Goal: Transaction & Acquisition: Purchase product/service

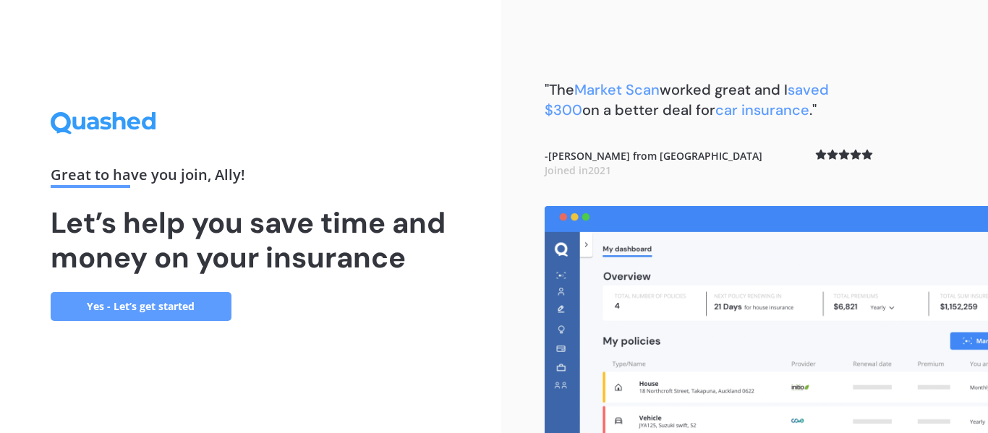
click at [210, 302] on link "Yes - Let’s get started" at bounding box center [141, 306] width 181 height 29
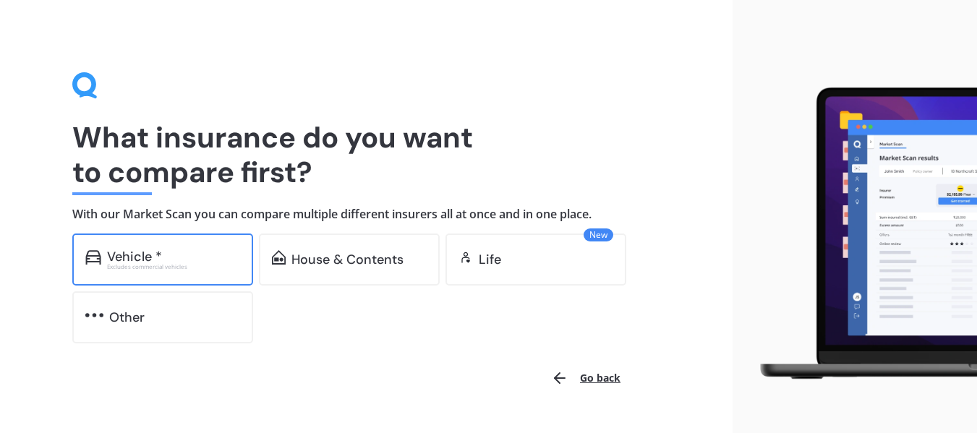
click at [211, 259] on div "Vehicle *" at bounding box center [173, 257] width 133 height 14
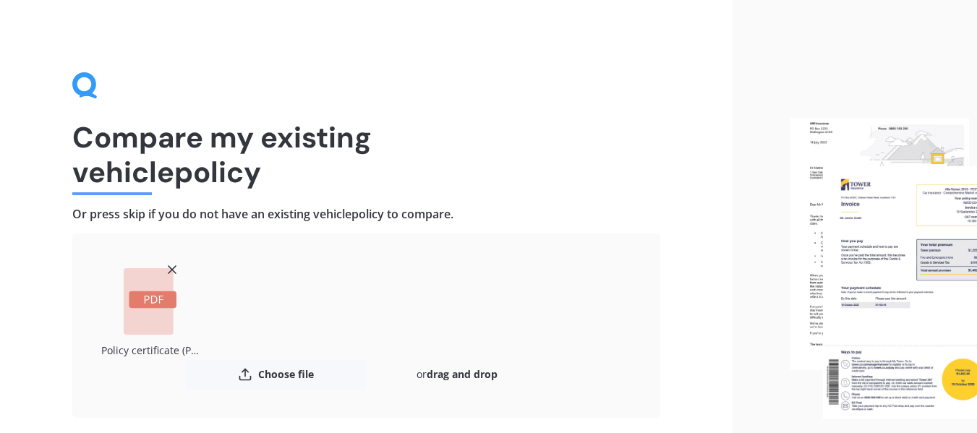
click at [606, 122] on h1 "Compare my existing vehicle policy" at bounding box center [366, 154] width 588 height 69
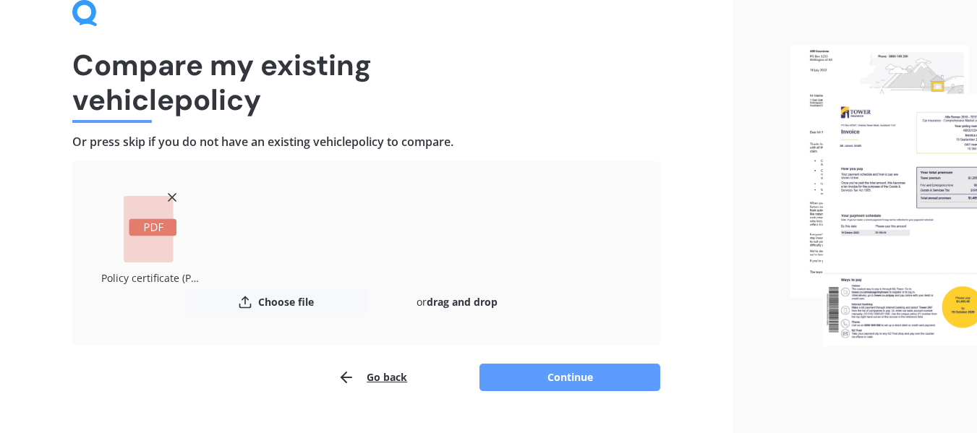
scroll to position [103, 0]
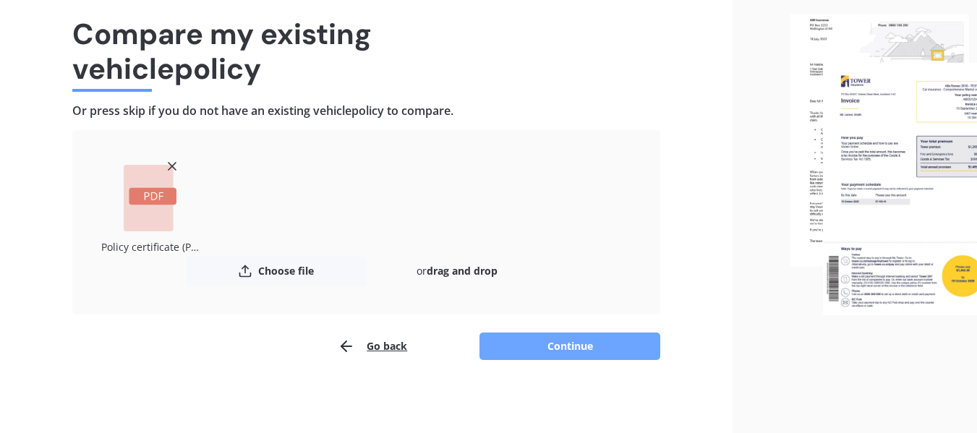
click at [559, 346] on button "Continue" at bounding box center [570, 346] width 181 height 27
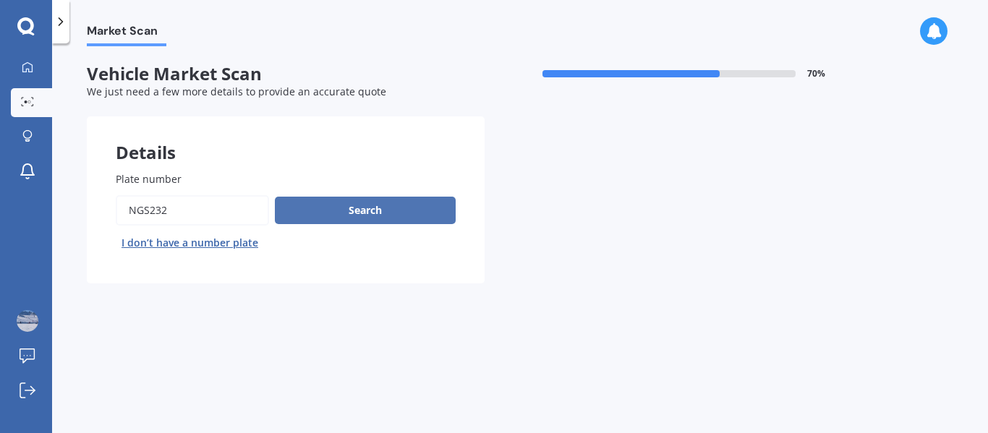
click at [370, 215] on button "Search" at bounding box center [365, 210] width 181 height 27
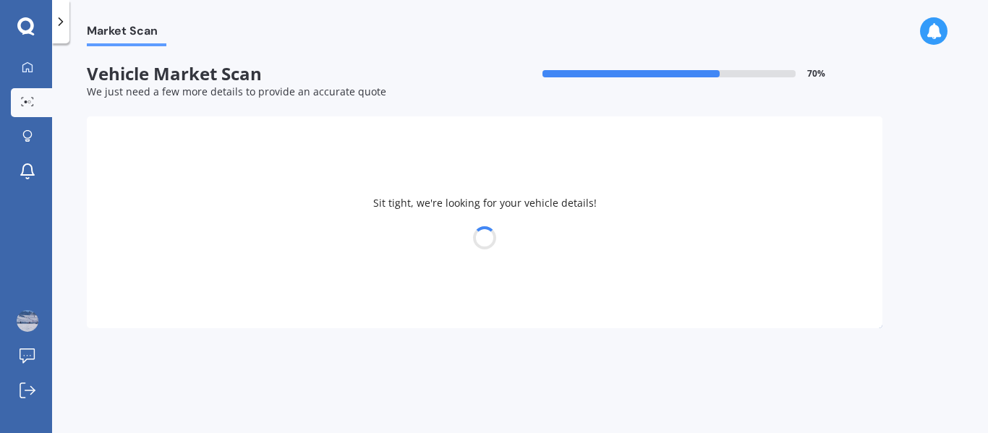
select select "LDV"
select select "T60"
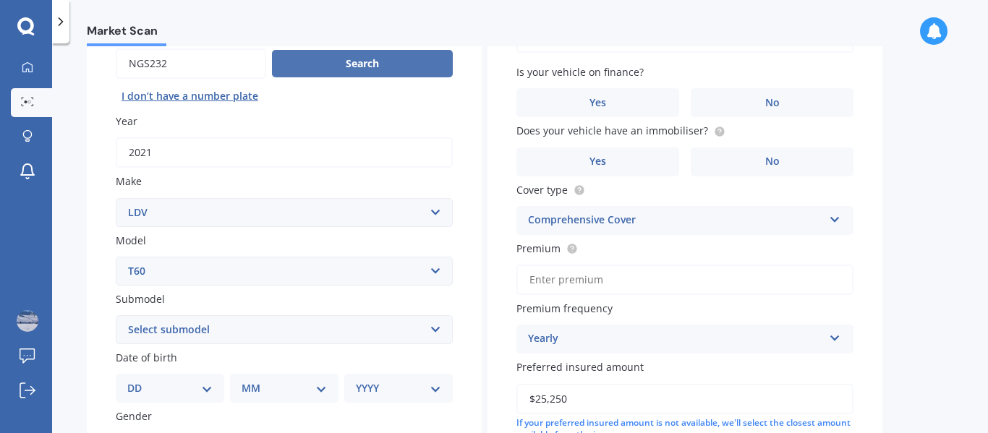
scroll to position [145, 0]
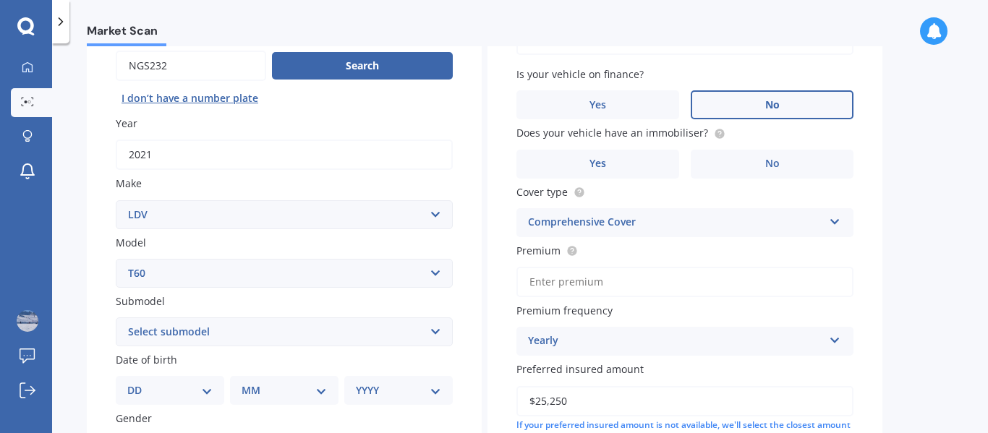
click at [792, 99] on label "No" at bounding box center [772, 104] width 163 height 29
click at [0, 0] on input "No" at bounding box center [0, 0] width 0 height 0
click at [775, 166] on span "No" at bounding box center [772, 164] width 14 height 12
click at [0, 0] on input "No" at bounding box center [0, 0] width 0 height 0
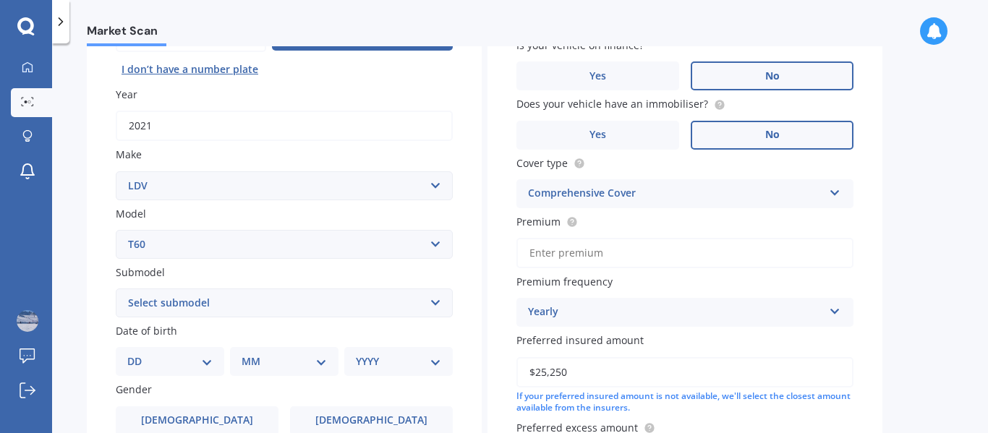
click at [676, 253] on input "Premium" at bounding box center [685, 253] width 337 height 30
type input "$736.00"
click at [752, 349] on div "Preferred insured amount $25,250 If your preferred insured amount is not availa…" at bounding box center [685, 374] width 337 height 82
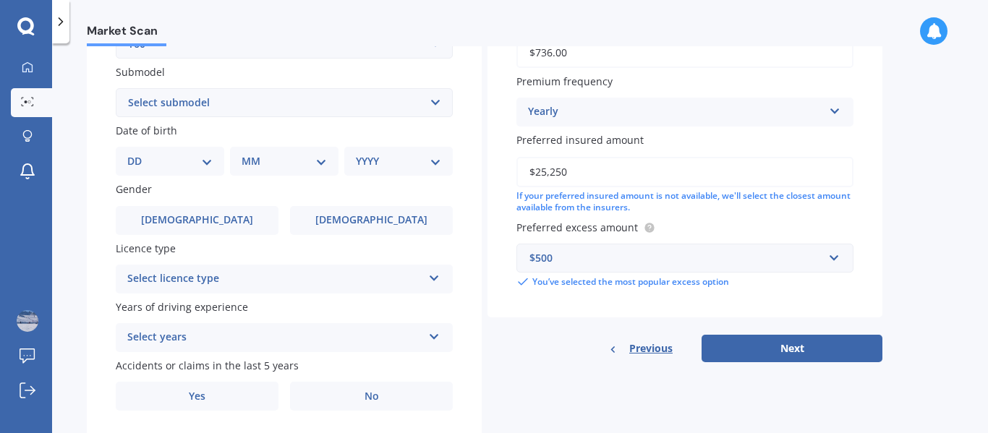
scroll to position [376, 0]
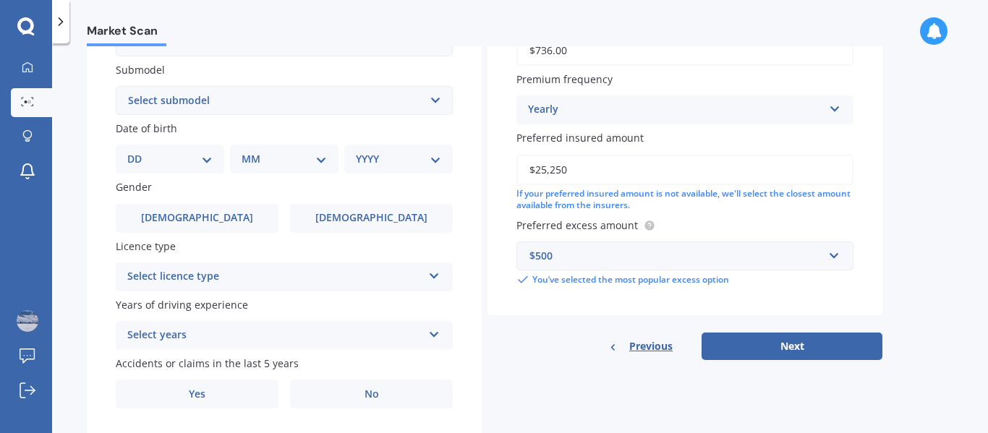
click at [752, 349] on button "Next" at bounding box center [792, 346] width 181 height 27
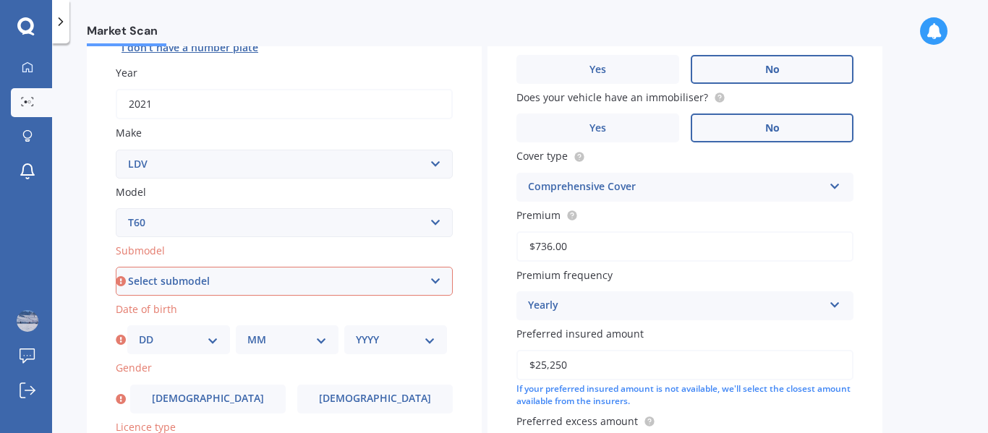
scroll to position [145, 0]
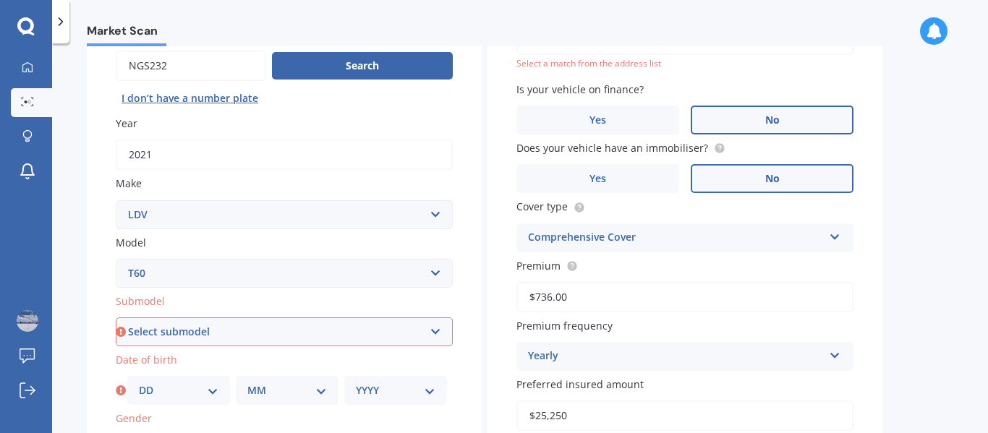
click at [342, 334] on select "Select submodel Diesel Turbo Pick-up Trailrider" at bounding box center [284, 332] width 337 height 29
select select "DIESEL TURBO PICK-UP"
click at [116, 318] on select "Select submodel Diesel Turbo Pick-up Trailrider" at bounding box center [284, 332] width 337 height 29
click at [190, 392] on select "DD 01 02 03 04 05 06 07 08 09 10 11 12 13 14 15 16 17 18 19 20 21 22 23 24 25 2…" at bounding box center [179, 391] width 80 height 16
select select "01"
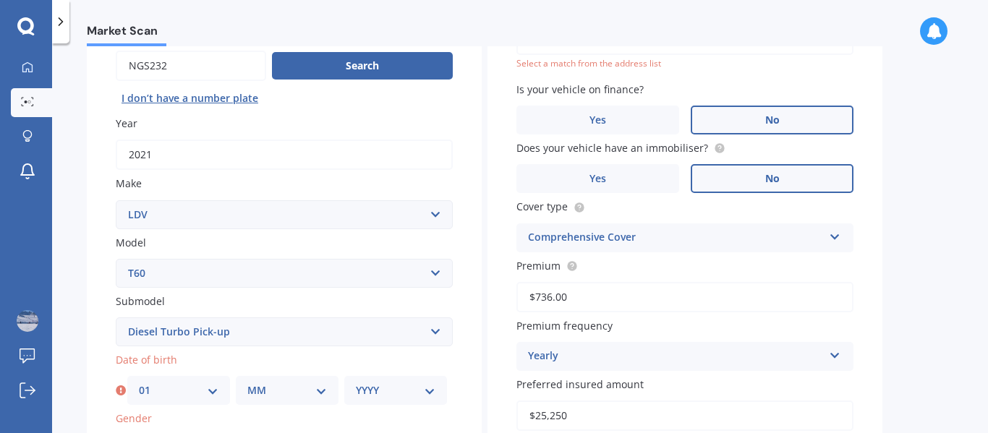
click at [139, 383] on select "DD 01 02 03 04 05 06 07 08 09 10 11 12 13 14 15 16 17 18 19 20 21 22 23 24 25 2…" at bounding box center [179, 391] width 80 height 16
click at [271, 400] on div "MM 01 02 03 04 05 06 07 08 09 10 11 12" at bounding box center [287, 390] width 103 height 29
click at [273, 389] on select "MM 01 02 03 04 05 06 07 08 09 10 11 12" at bounding box center [287, 391] width 80 height 16
select select "07"
click at [247, 383] on select "MM 01 02 03 04 05 06 07 08 09 10 11 12" at bounding box center [287, 391] width 80 height 16
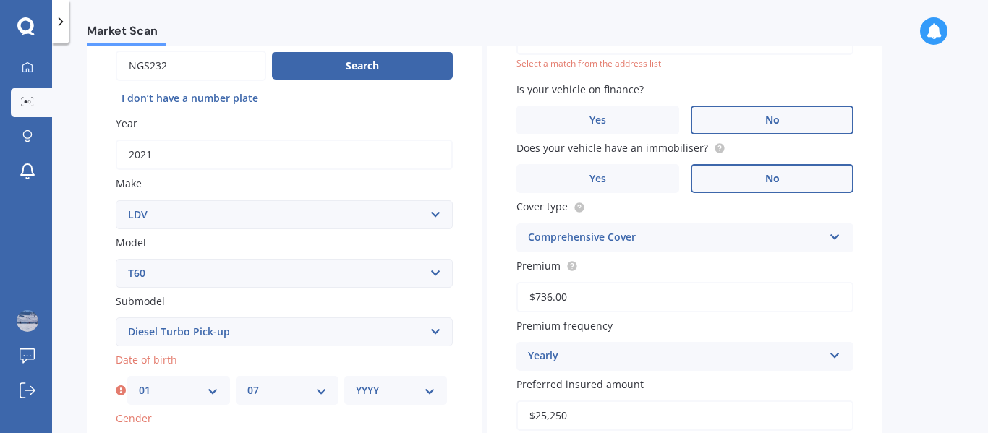
click at [370, 390] on select "YYYY 2025 2024 2023 2022 2021 2020 2019 2018 2017 2016 2015 2014 2013 2012 2011…" at bounding box center [396, 391] width 80 height 16
click at [356, 383] on select "YYYY 2025 2024 2023 2022 2021 2020 2019 2018 2017 2016 2015 2014 2013 2012 2011…" at bounding box center [396, 391] width 80 height 16
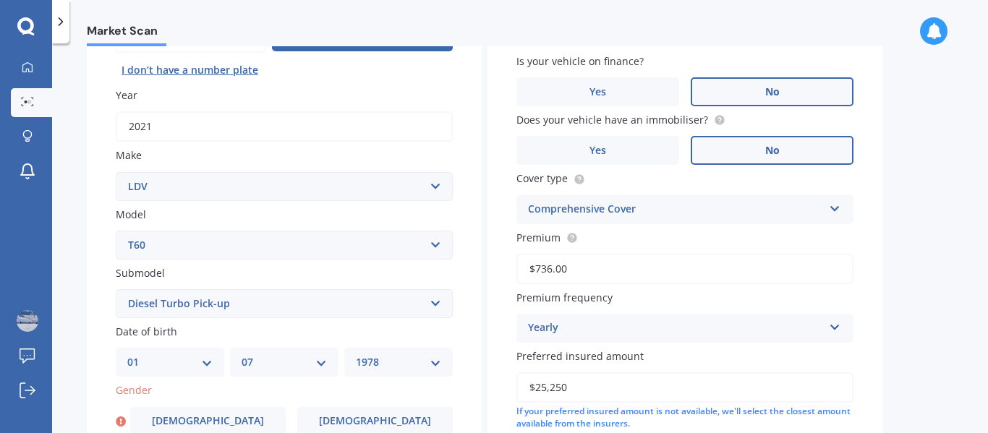
scroll to position [3, 0]
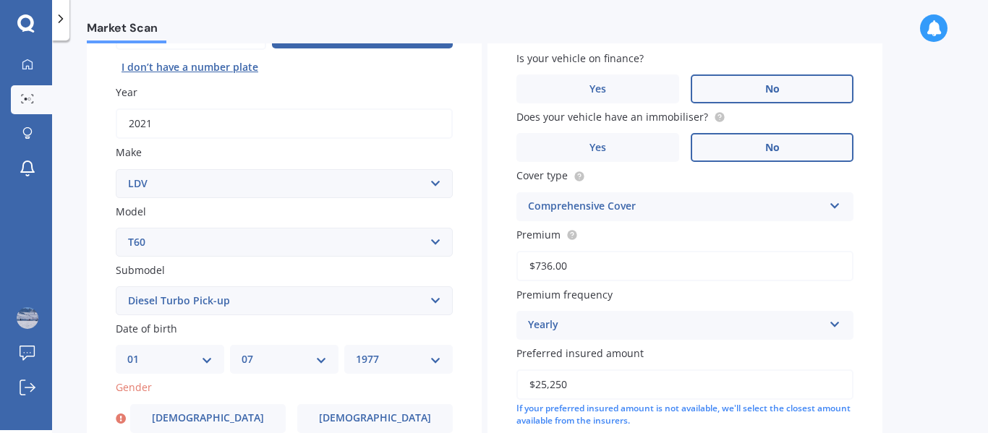
select select "1978"
click at [98, 371] on div "Plate number Search I don’t have a number plate Year [DATE] Make Select make AC…" at bounding box center [284, 303] width 395 height 672
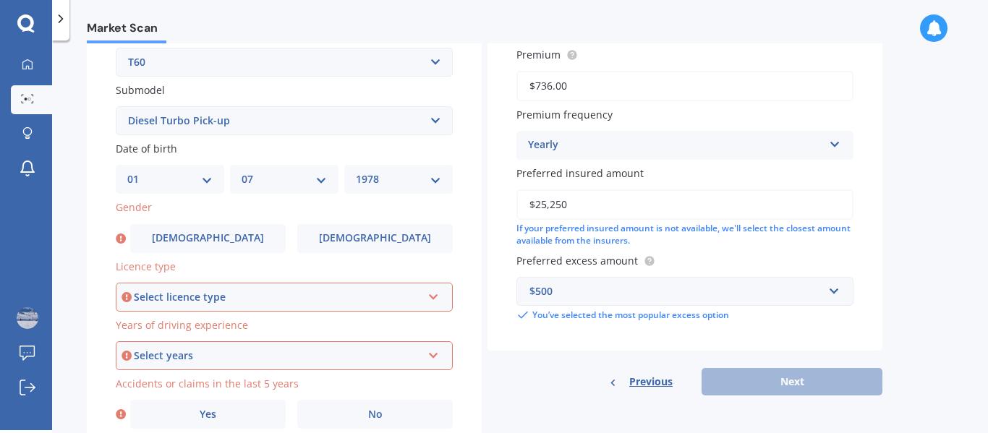
scroll to position [418, 0]
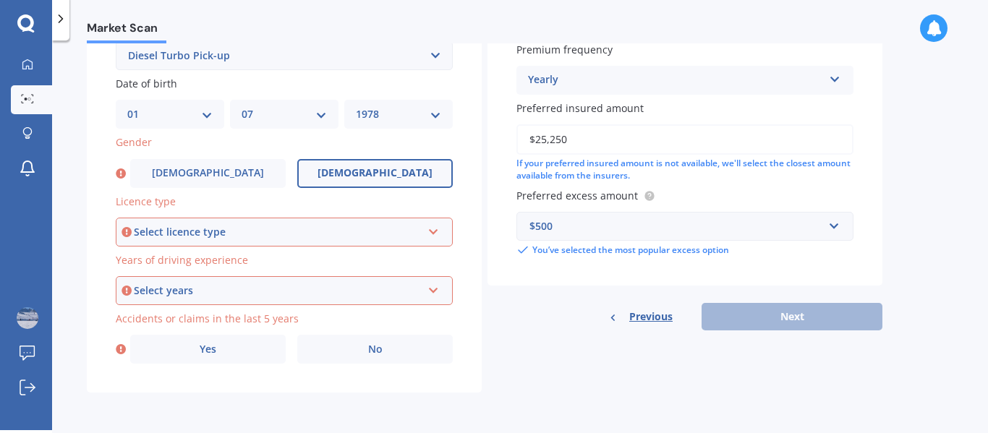
click at [391, 167] on span "[DEMOGRAPHIC_DATA]" at bounding box center [375, 173] width 115 height 12
click at [0, 0] on input "[DEMOGRAPHIC_DATA]" at bounding box center [0, 0] width 0 height 0
click at [294, 233] on div "Select licence type" at bounding box center [278, 232] width 288 height 16
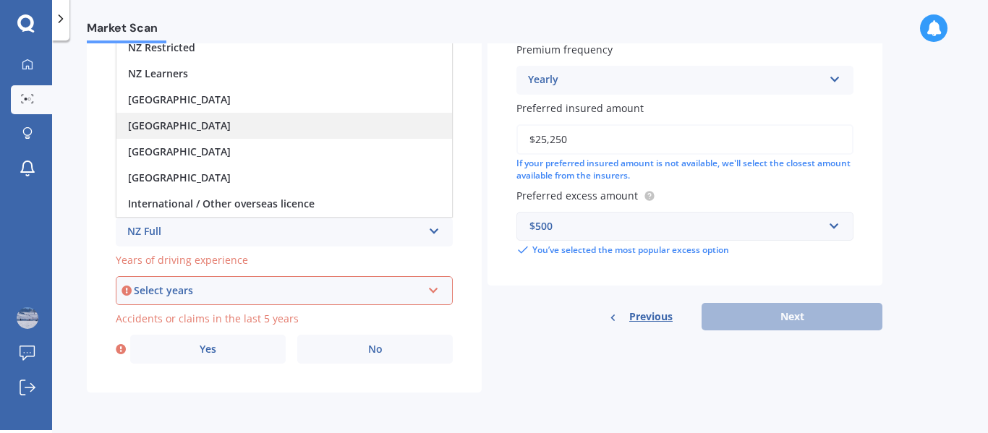
scroll to position [0, 0]
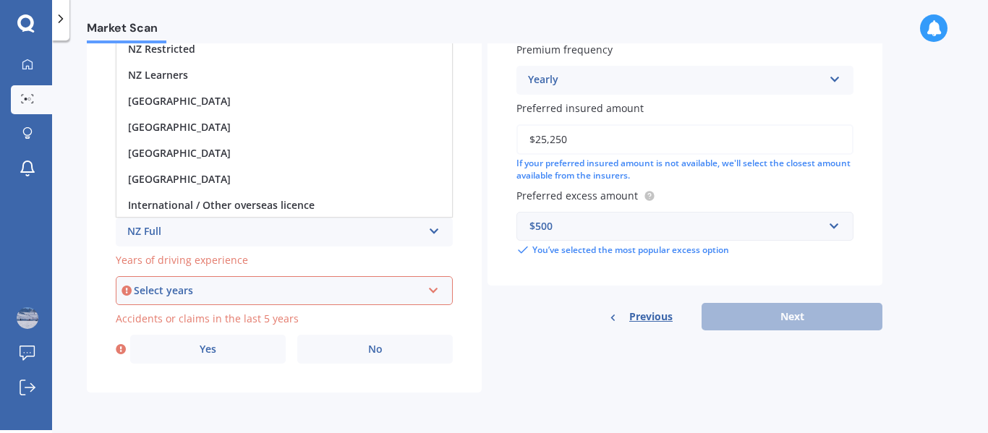
click at [190, 284] on div "Select years" at bounding box center [278, 291] width 288 height 16
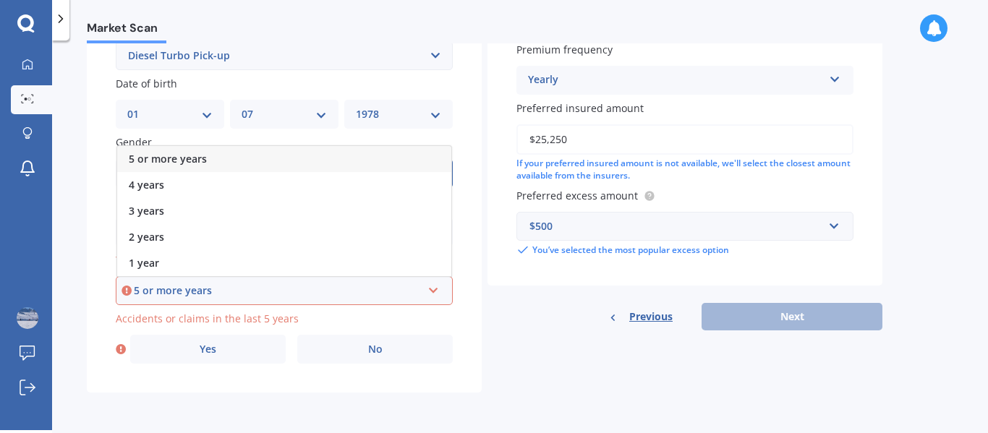
click at [197, 161] on span "5 or more years" at bounding box center [168, 159] width 78 height 14
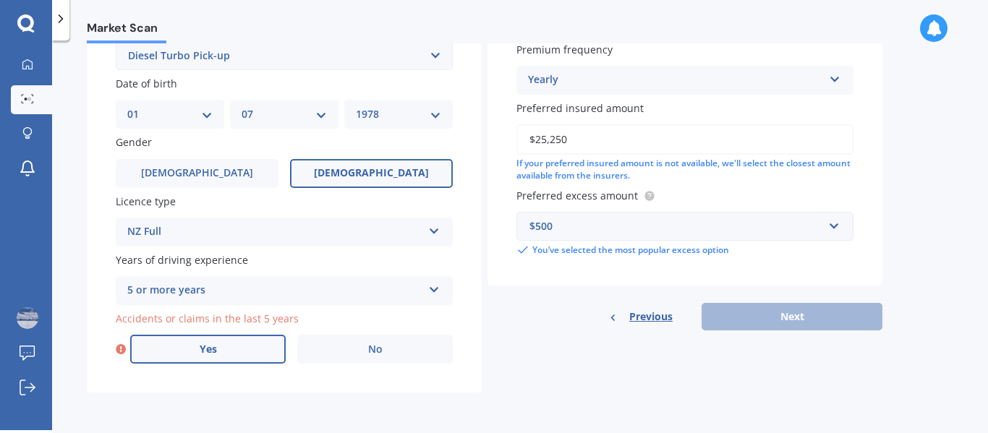
click at [213, 349] on span "Yes" at bounding box center [208, 350] width 17 height 12
click at [0, 0] on input "Yes" at bounding box center [0, 0] width 0 height 0
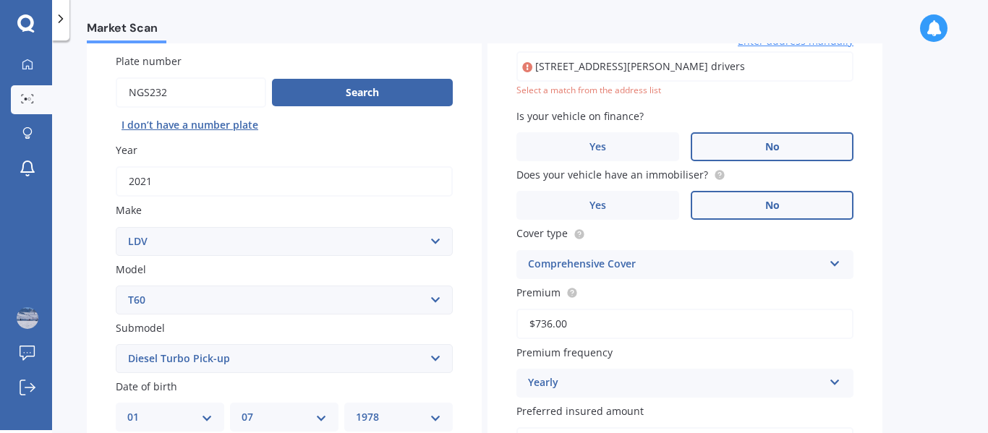
scroll to position [99, 0]
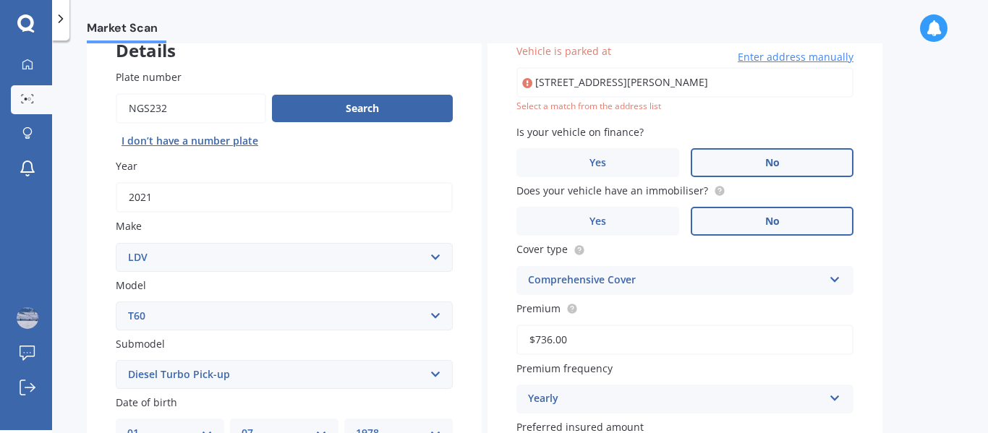
type input "[STREET_ADDRESS][PERSON_NAME]"
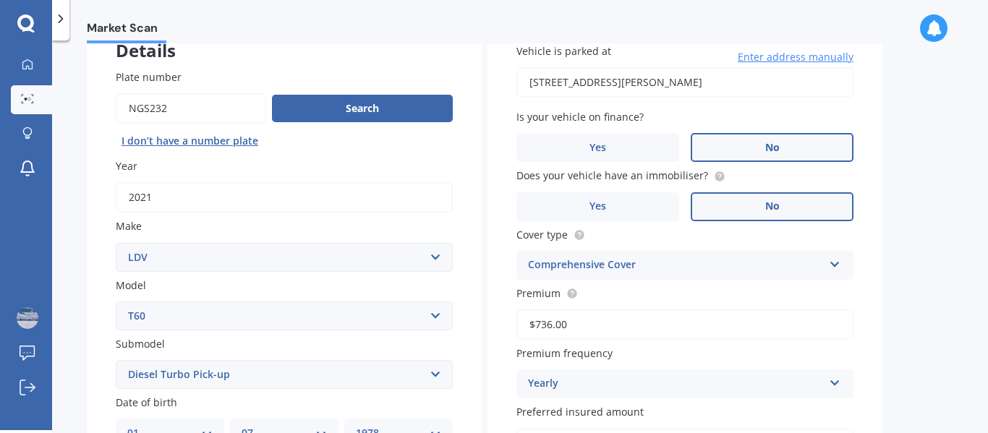
click at [950, 147] on div "Market Scan Vehicle Market Scan 70 % We just need a few more details to provide…" at bounding box center [520, 238] width 936 height 390
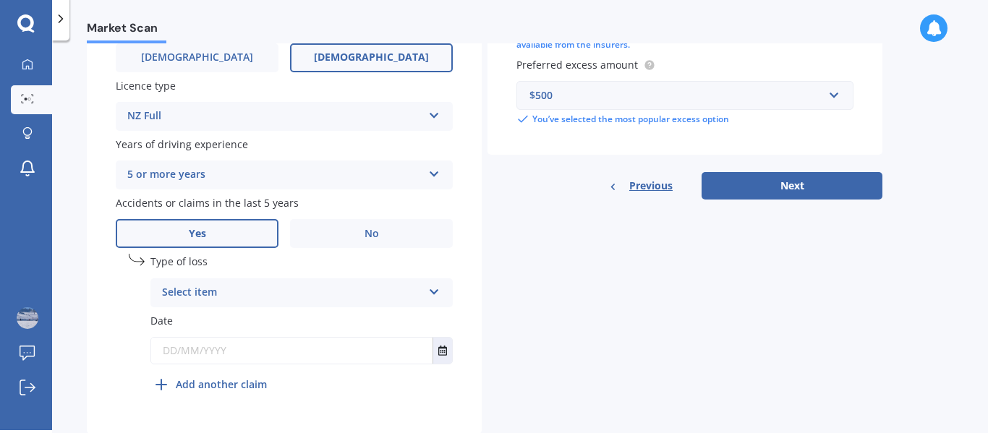
scroll to position [575, 0]
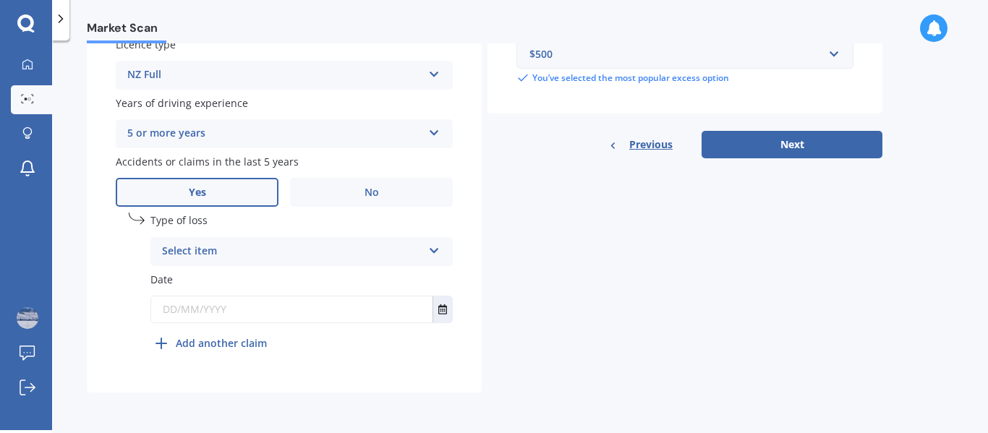
click at [263, 243] on div "Select item" at bounding box center [292, 251] width 260 height 17
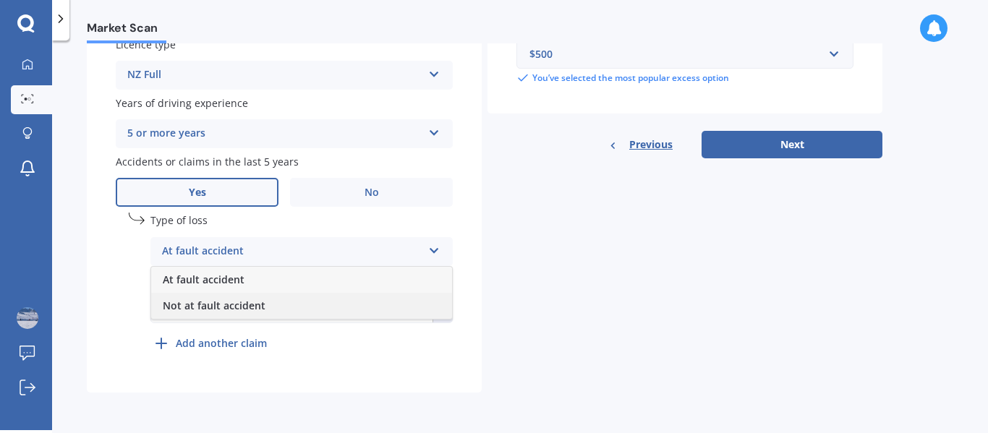
click at [245, 307] on span "Not at fault accident" at bounding box center [214, 306] width 103 height 14
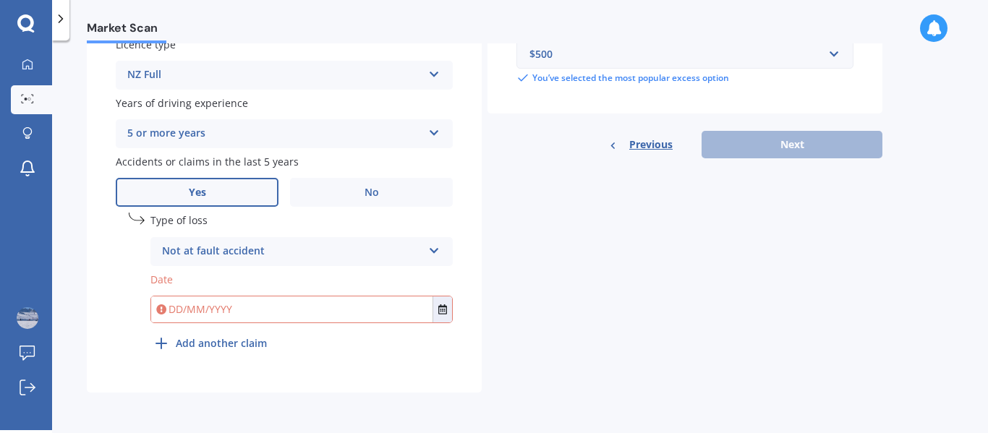
click at [248, 307] on input "text" at bounding box center [291, 310] width 281 height 26
type input "[DATE]"
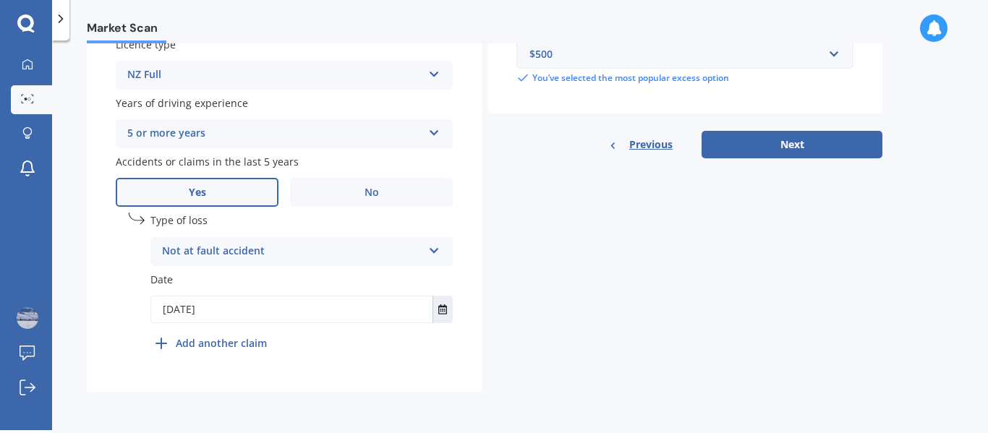
click at [758, 146] on div "Previous Next" at bounding box center [685, 144] width 395 height 27
click at [758, 146] on button "Next" at bounding box center [792, 144] width 181 height 27
select select "01"
select select "07"
select select "1978"
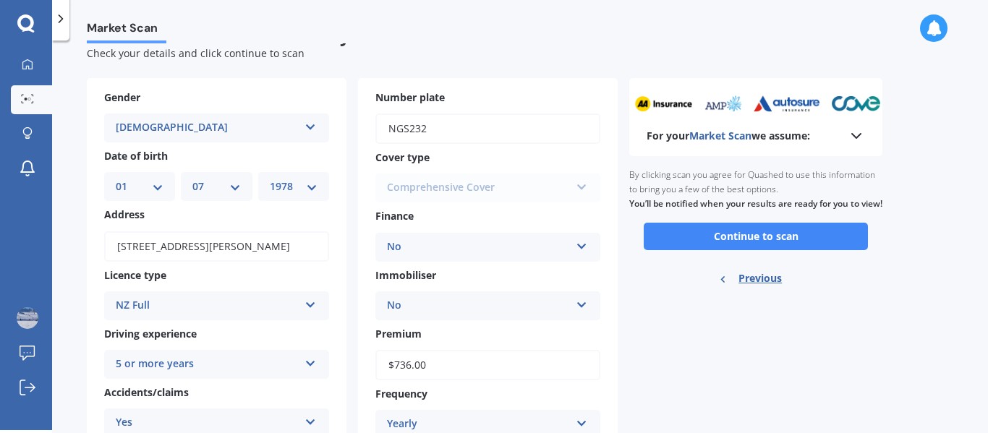
scroll to position [0, 0]
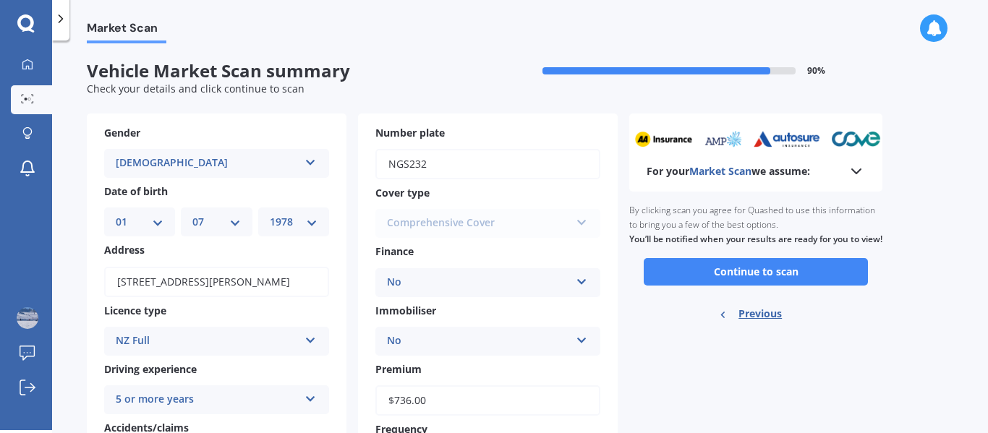
click at [701, 402] on div "For your Market Scan we assume: Ready to go By clicking scan you agree for Quas…" at bounding box center [755, 360] width 253 height 492
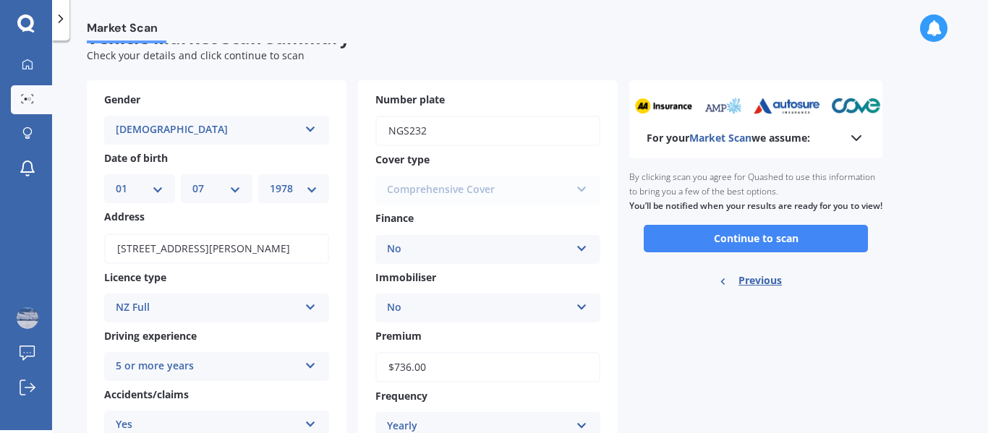
scroll to position [10, 0]
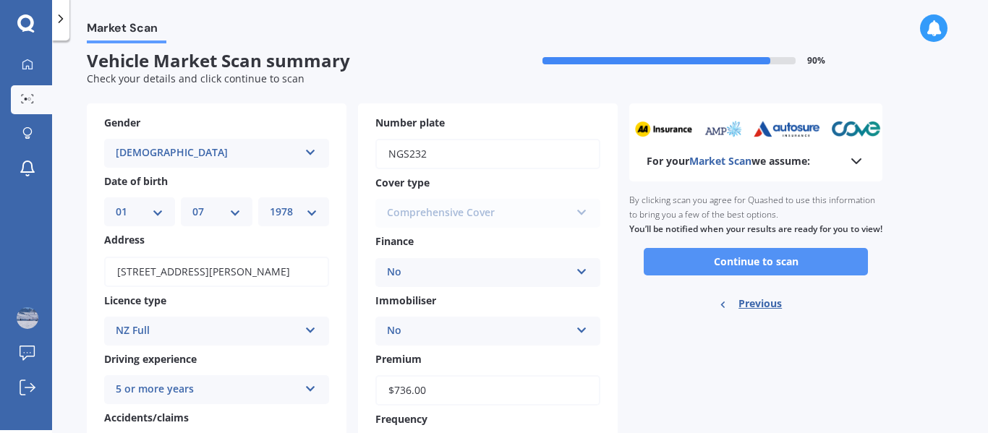
click at [839, 270] on button "Continue to scan" at bounding box center [756, 261] width 224 height 27
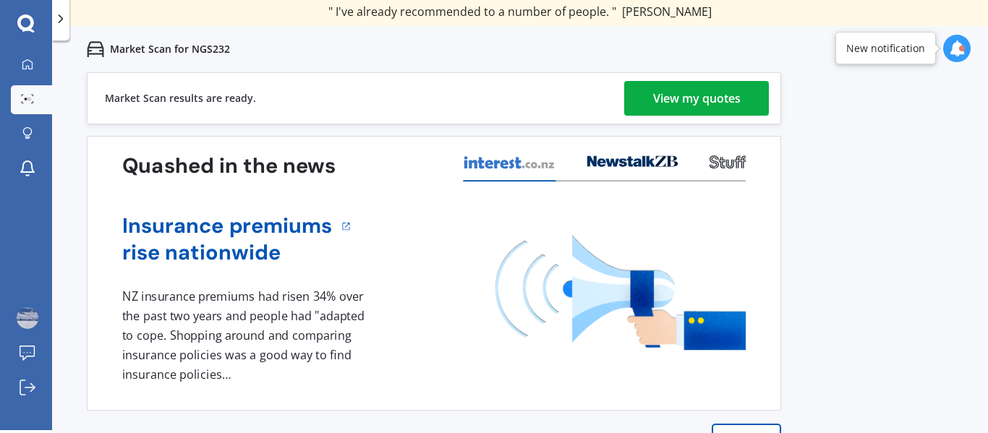
click at [745, 103] on link "View my quotes" at bounding box center [696, 98] width 145 height 35
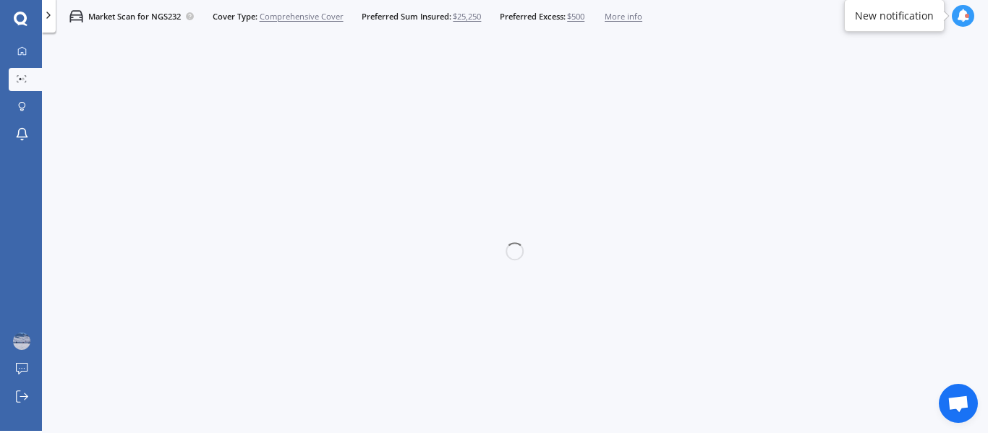
scroll to position [2, 0]
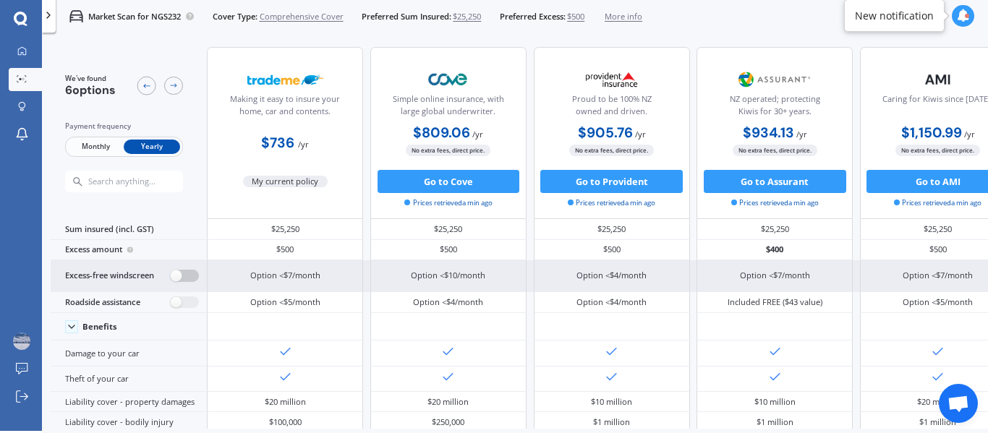
click at [190, 279] on label at bounding box center [185, 276] width 28 height 12
radio input "true"
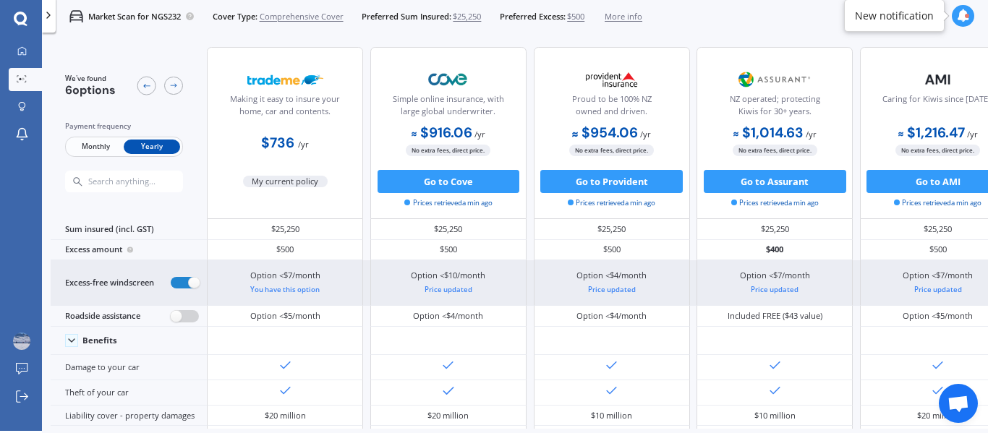
click at [171, 310] on input "radio" at bounding box center [185, 316] width 28 height 12
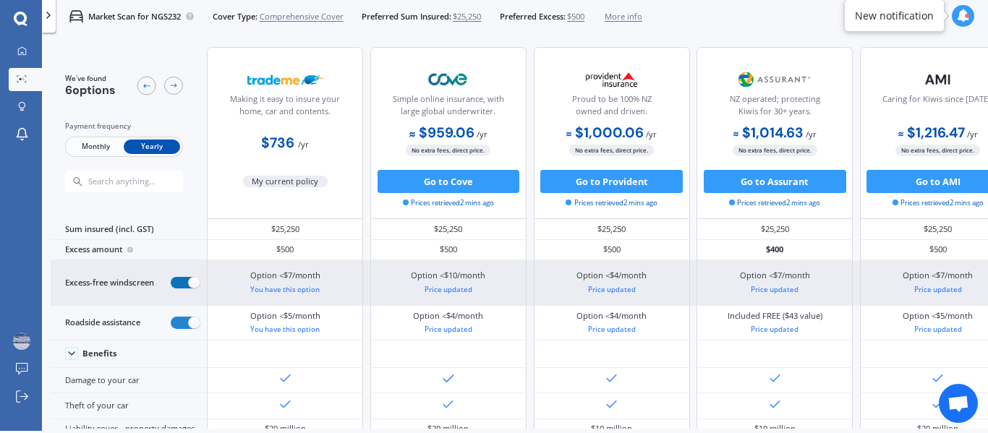
click at [171, 277] on input "radio" at bounding box center [185, 283] width 28 height 12
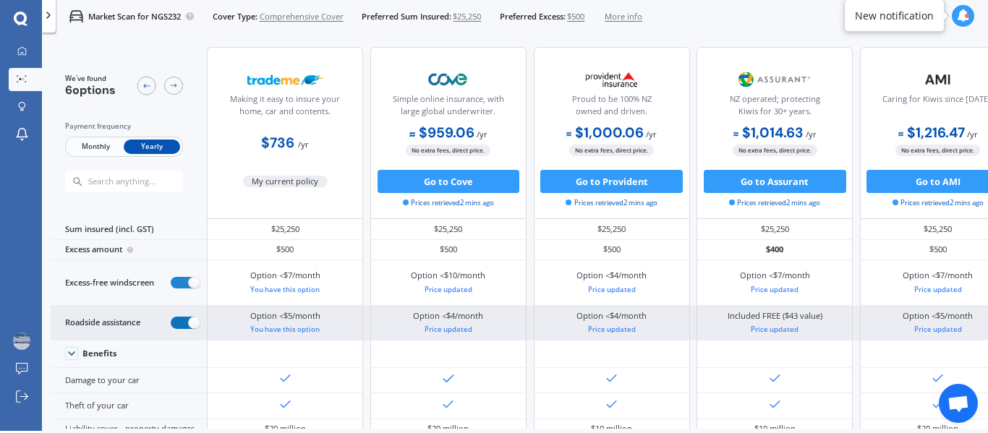
click at [192, 321] on label at bounding box center [185, 323] width 28 height 12
radio input "false"
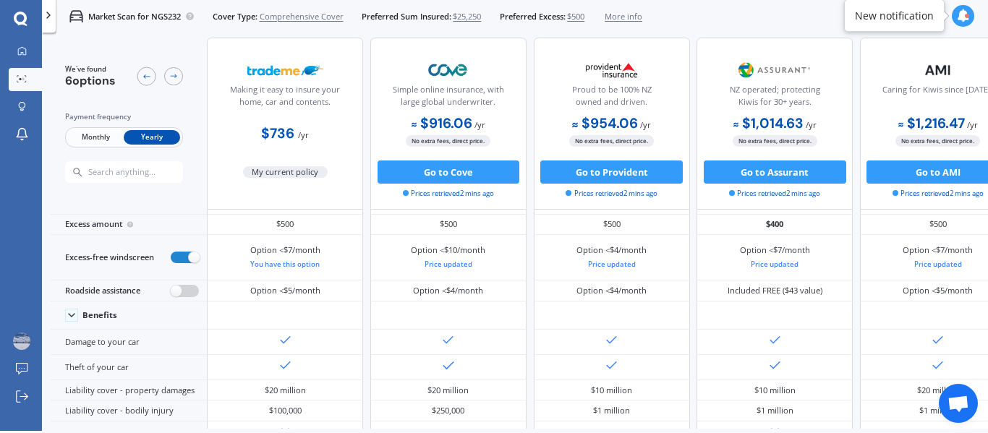
scroll to position [0, 0]
